Goal: Obtain resource: Obtain resource

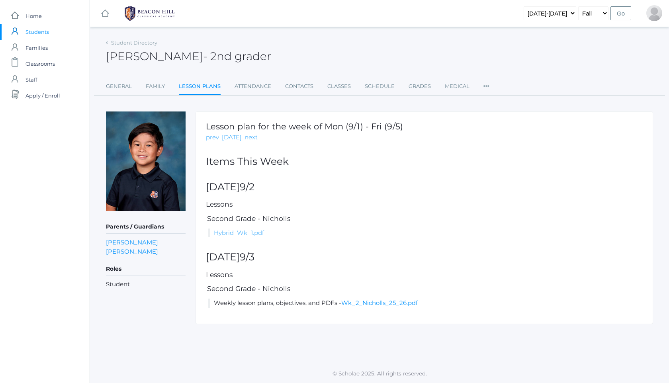
click at [253, 232] on link "Hybrid_Wk_1.pdf" at bounding box center [239, 233] width 50 height 8
click at [107, 41] on icon at bounding box center [107, 42] width 2 height 3
click at [107, 47] on div "[PERSON_NAME] - 2nd grader [PERSON_NAME] 2nd grader" at bounding box center [380, 51] width 548 height 29
click at [107, 45] on div "Student Directory" at bounding box center [131, 43] width 51 height 8
click at [108, 41] on icon at bounding box center [107, 42] width 2 height 3
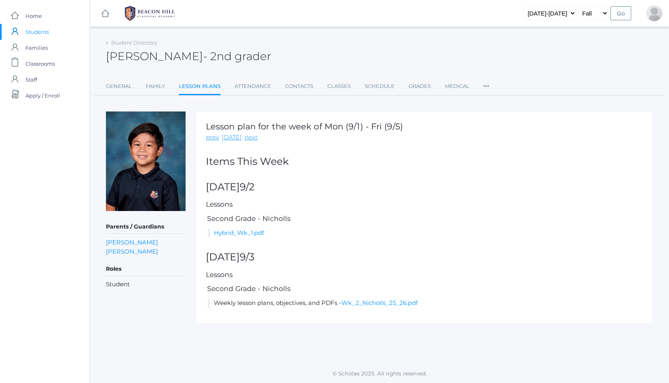
click at [107, 17] on rect at bounding box center [105, 14] width 10 height 10
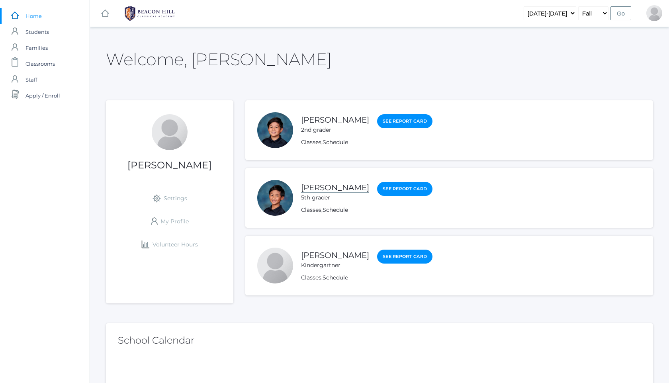
click at [340, 186] on link "[PERSON_NAME]" at bounding box center [335, 188] width 68 height 10
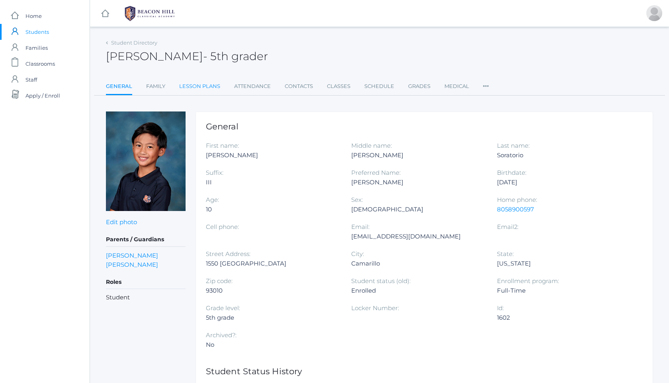
click at [194, 89] on link "Lesson Plans" at bounding box center [199, 87] width 41 height 16
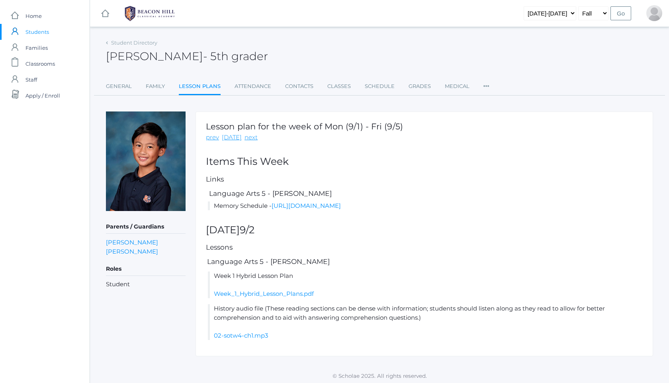
click at [309, 210] on li "Memory Schedule - [URL][DOMAIN_NAME]" at bounding box center [425, 206] width 435 height 9
click at [261, 298] on link "Week_1_Hybrid_Lesson_Plans.pdf" at bounding box center [264, 294] width 100 height 8
click at [94, 24] on div "icons/ui/navigation/home Created with Sketch." at bounding box center [105, 13] width 30 height 27
click at [101, 19] on div "icons/ui/navigation/home Created with Sketch." at bounding box center [105, 13] width 30 height 27
click at [110, 12] on div "icons/ui/navigation/home Created with Sketch." at bounding box center [105, 13] width 30 height 27
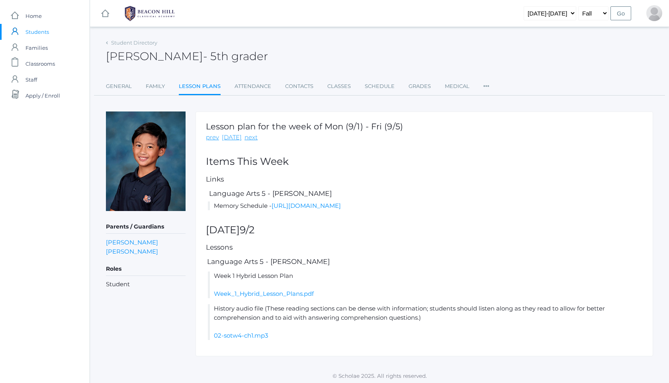
click at [106, 13] on rect at bounding box center [105, 14] width 10 height 10
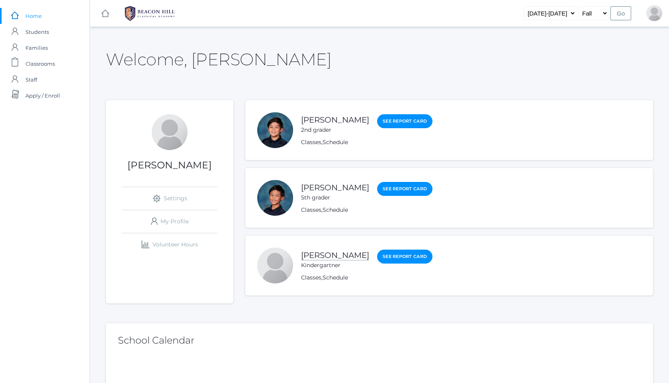
click at [327, 256] on link "[PERSON_NAME]" at bounding box center [335, 256] width 68 height 10
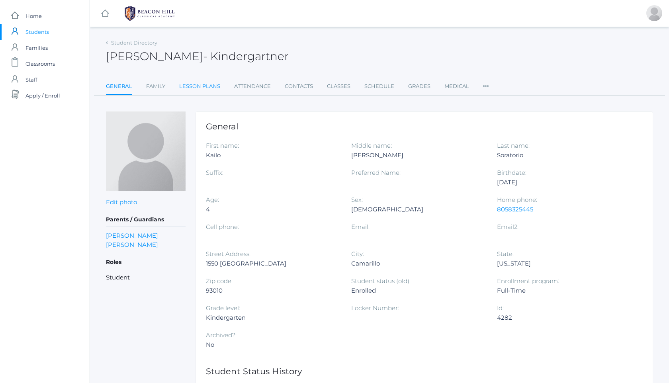
click at [216, 89] on link "Lesson Plans" at bounding box center [199, 87] width 41 height 16
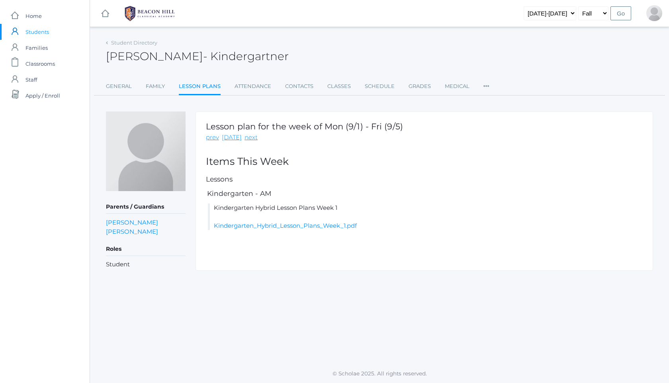
click at [278, 231] on div "Lesson plan for the week of Mon (9/1) - Fri (9/5) prev [DATE] next Items This W…" at bounding box center [425, 191] width 458 height 159
click at [278, 230] on li "Kindergarten Hybrid Lesson Plans Week 1 Kindergarten_Hybrid_Lesson_Plans_Week_1…" at bounding box center [425, 217] width 435 height 27
click at [283, 227] on link "Kindergarten_Hybrid_Lesson_Plans_Week_1.pdf" at bounding box center [285, 226] width 143 height 8
